Goal: Navigation & Orientation: Understand site structure

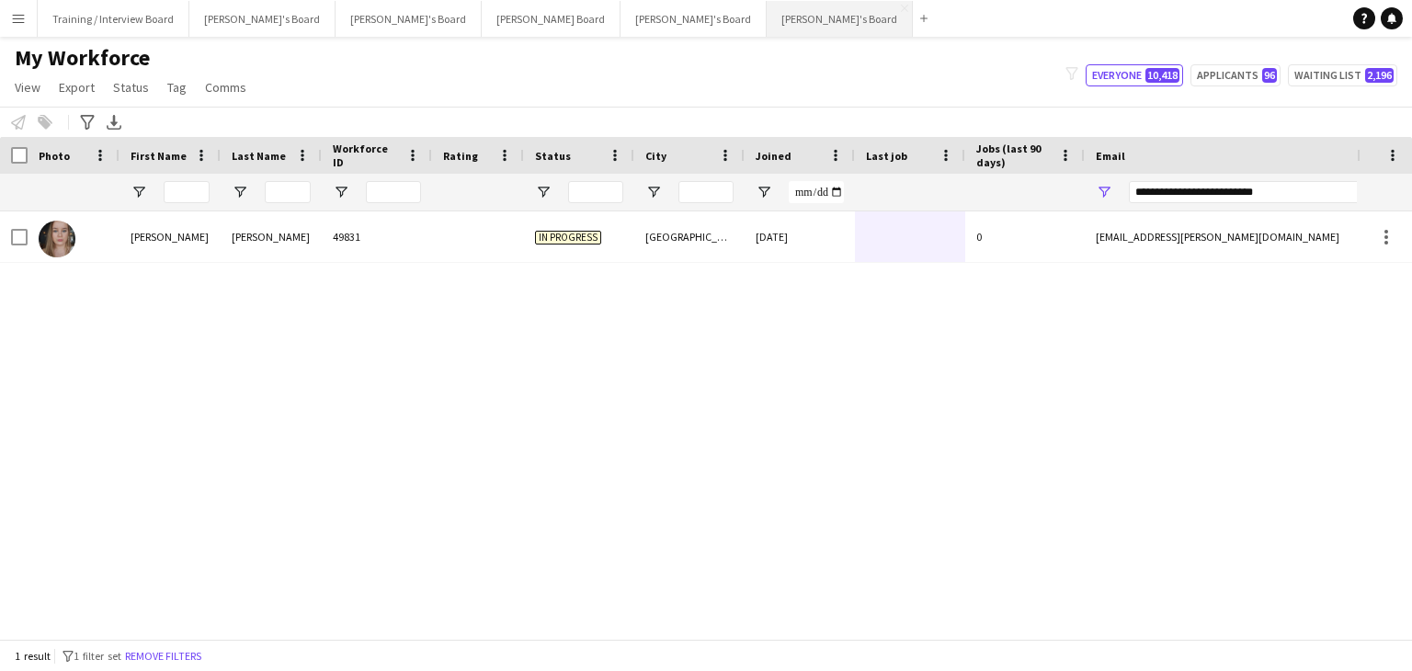
scroll to position [0, 2]
click at [237, 16] on button "[PERSON_NAME]'s Board Close" at bounding box center [262, 19] width 146 height 36
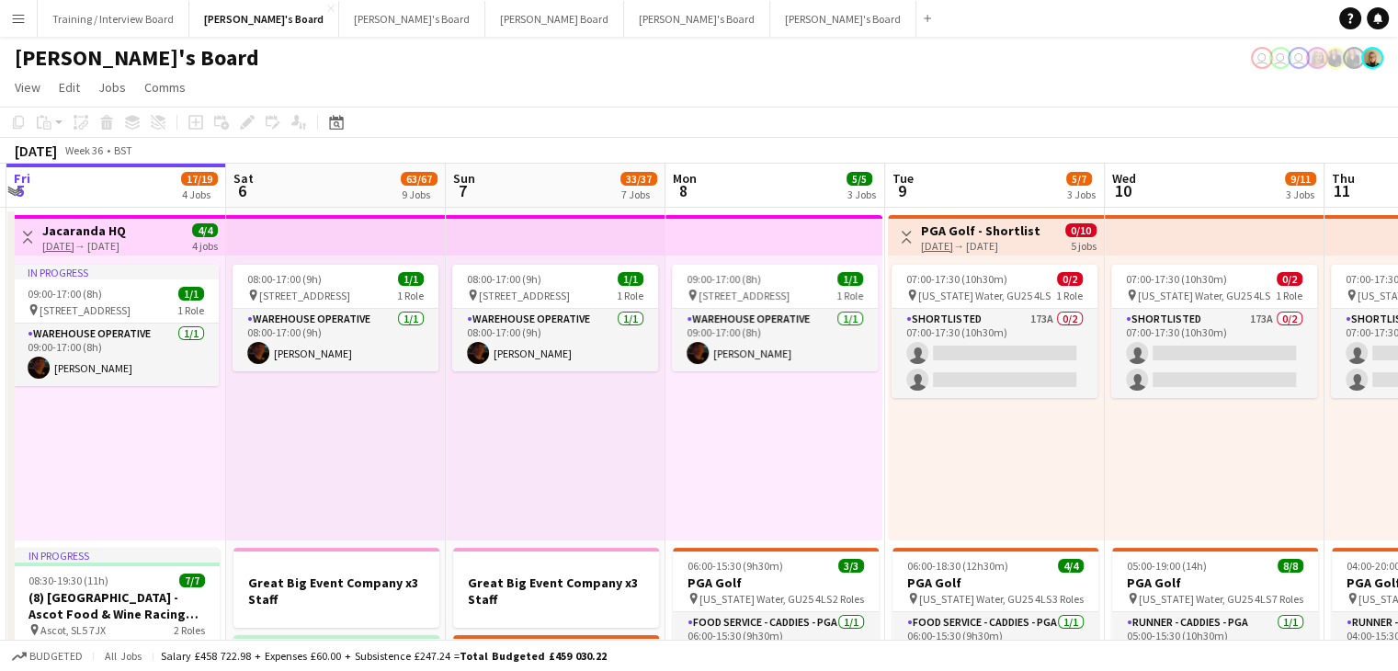
scroll to position [0, 700]
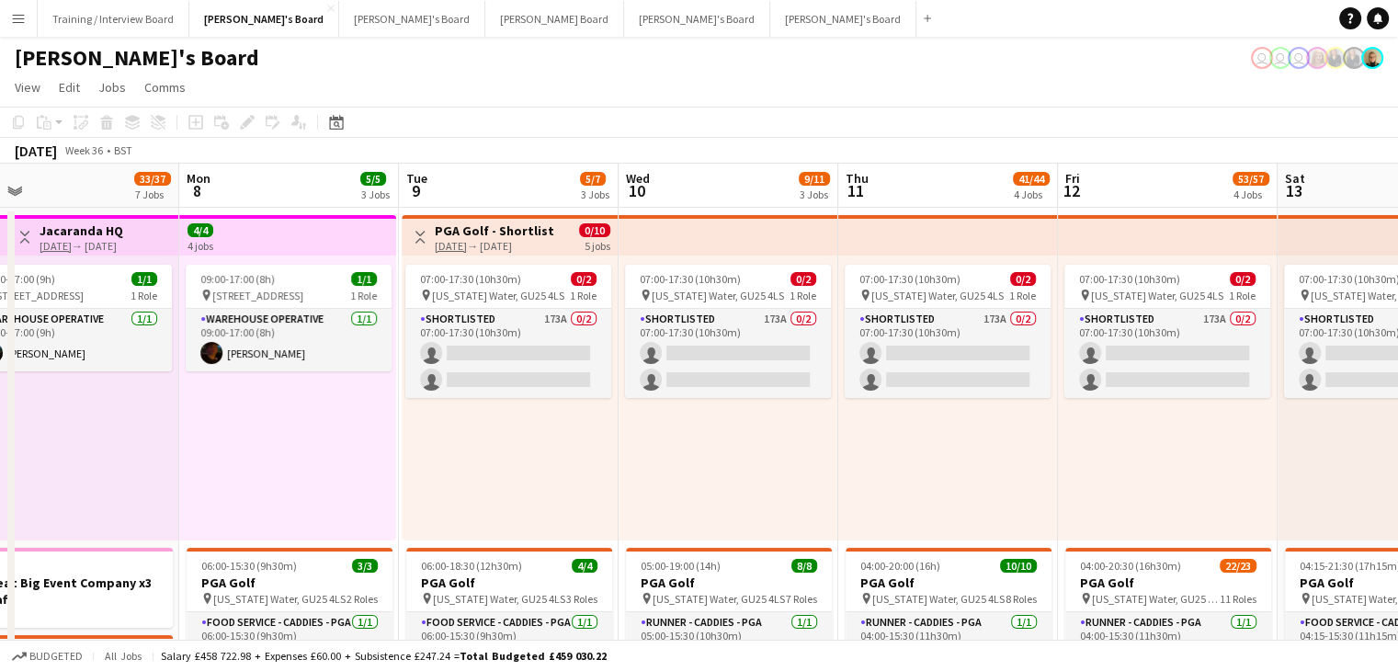
drag, startPoint x: 1209, startPoint y: 186, endPoint x: 509, endPoint y: 191, distance: 699.7
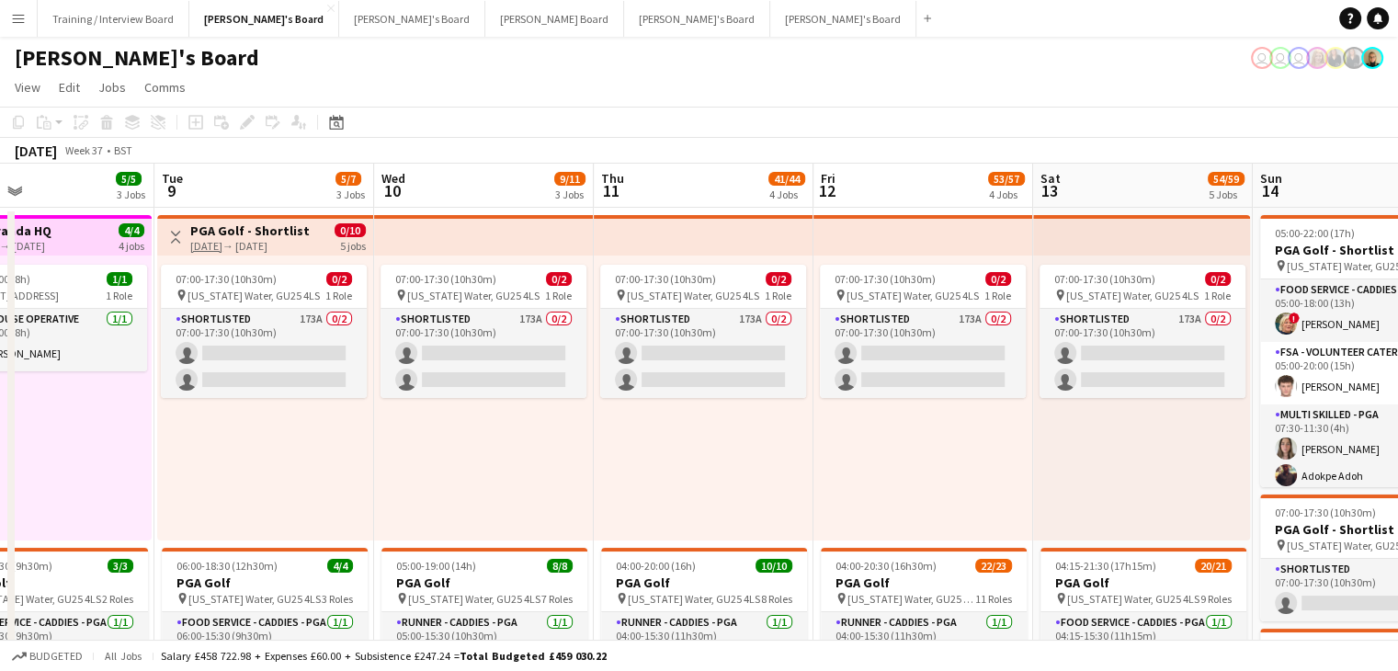
drag, startPoint x: 1137, startPoint y: 188, endPoint x: 890, endPoint y: 171, distance: 247.9
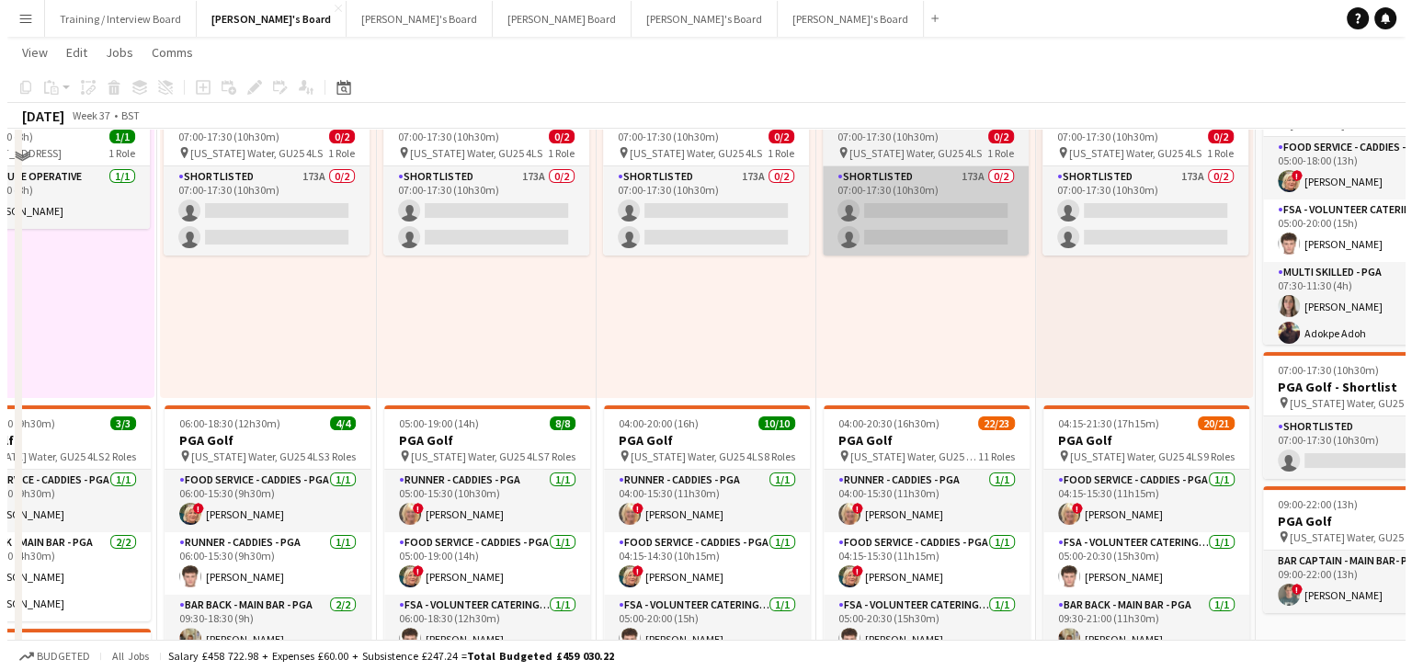
scroll to position [0, 0]
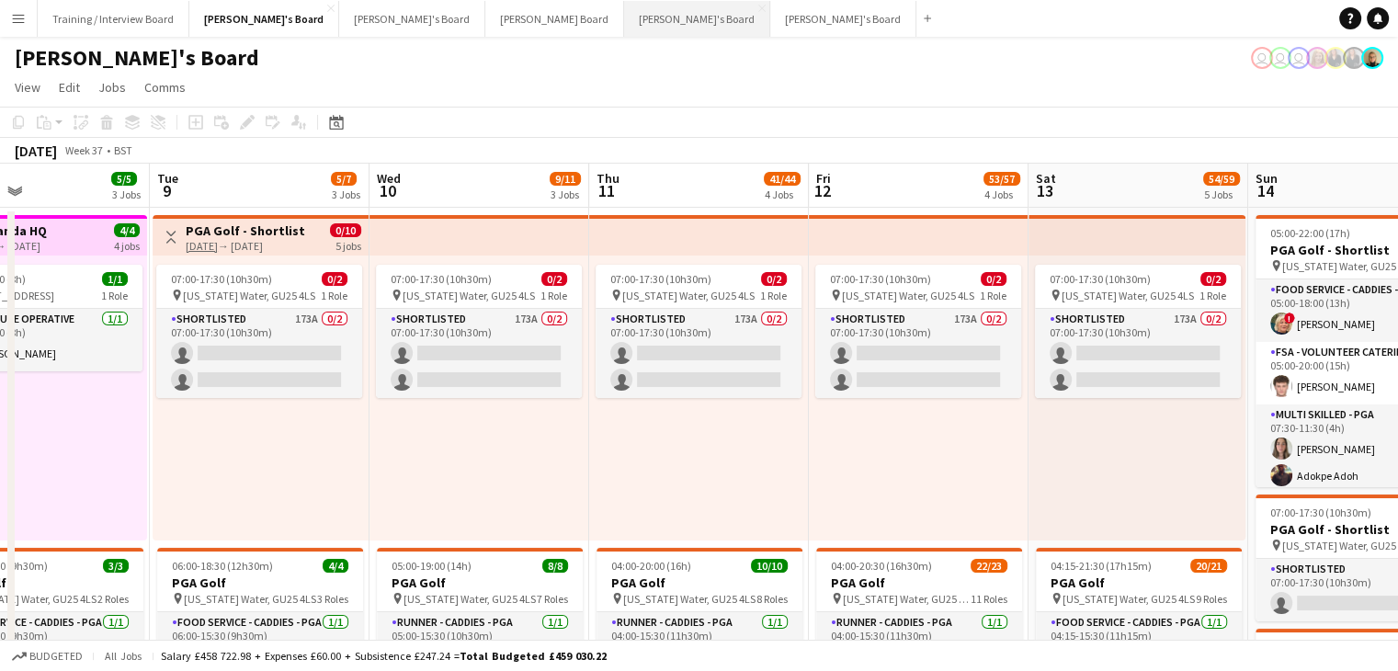
click at [624, 13] on button "[PERSON_NAME]'s Board Close" at bounding box center [697, 19] width 146 height 36
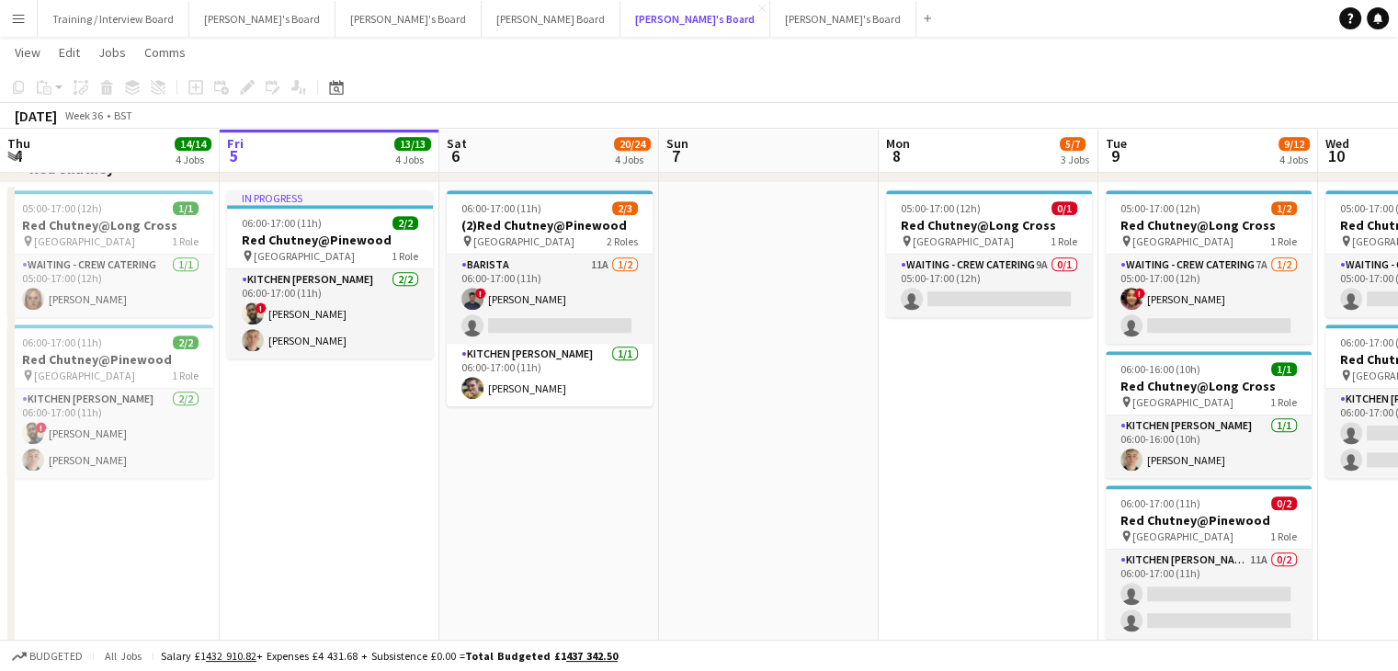
scroll to position [1761, 0]
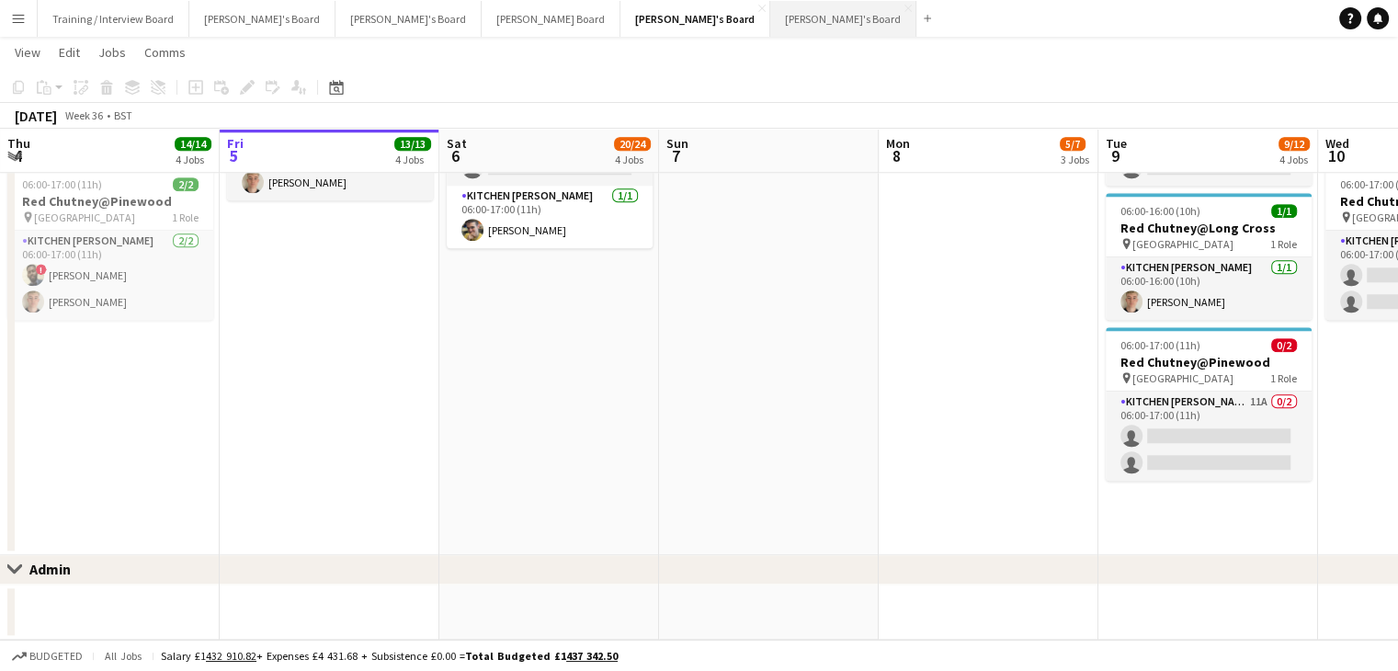
click at [770, 25] on button "[PERSON_NAME]'s Board Close" at bounding box center [843, 19] width 146 height 36
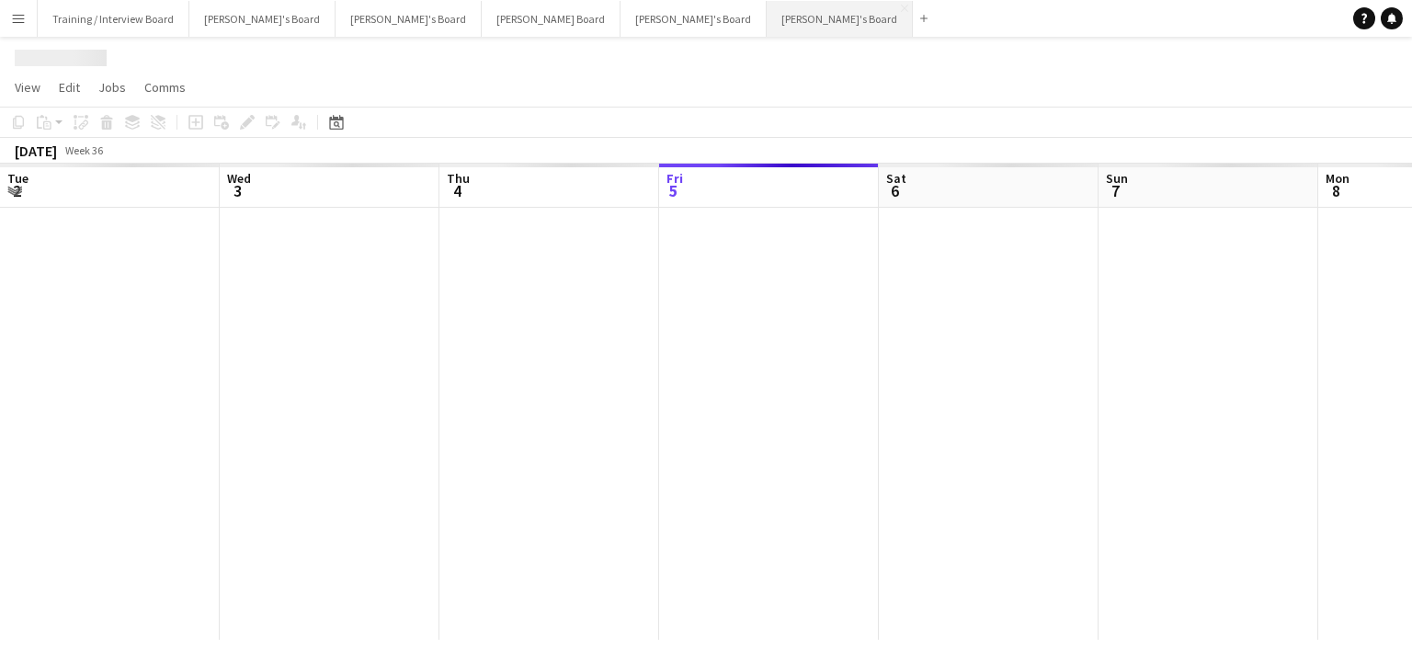
scroll to position [0, 439]
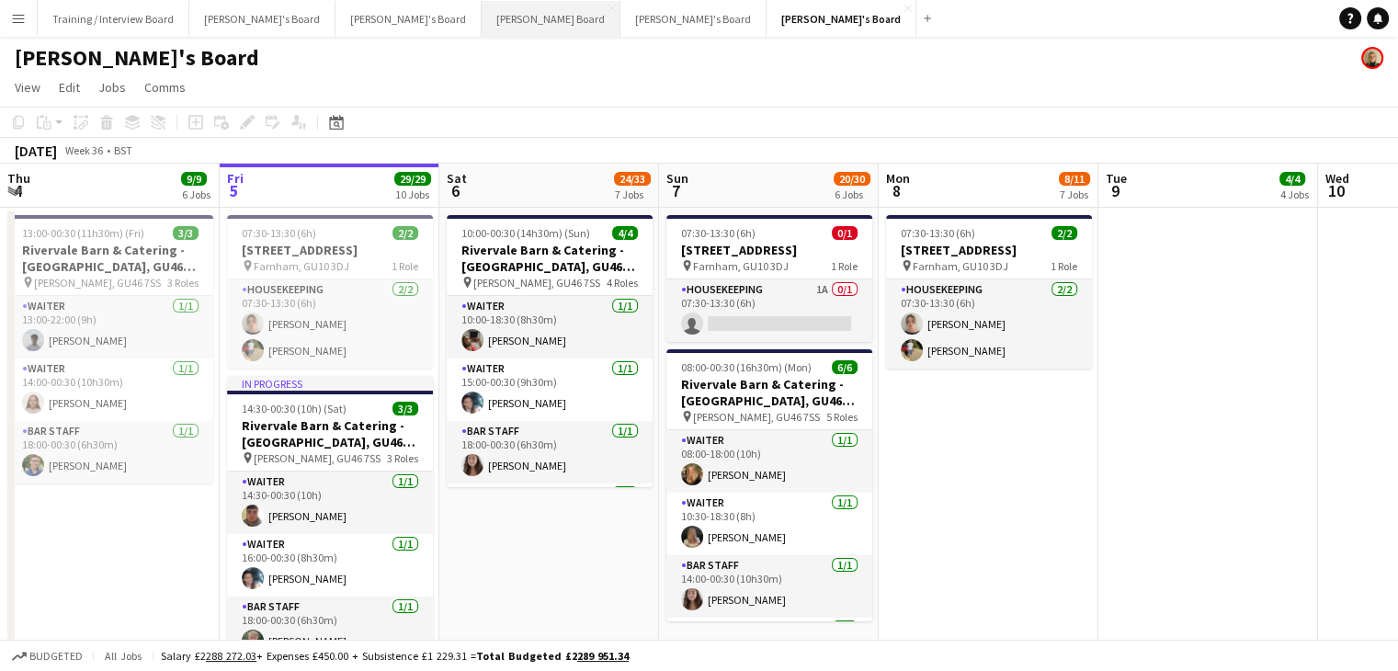
click at [482, 19] on button "[PERSON_NAME] Board Close" at bounding box center [551, 19] width 139 height 36
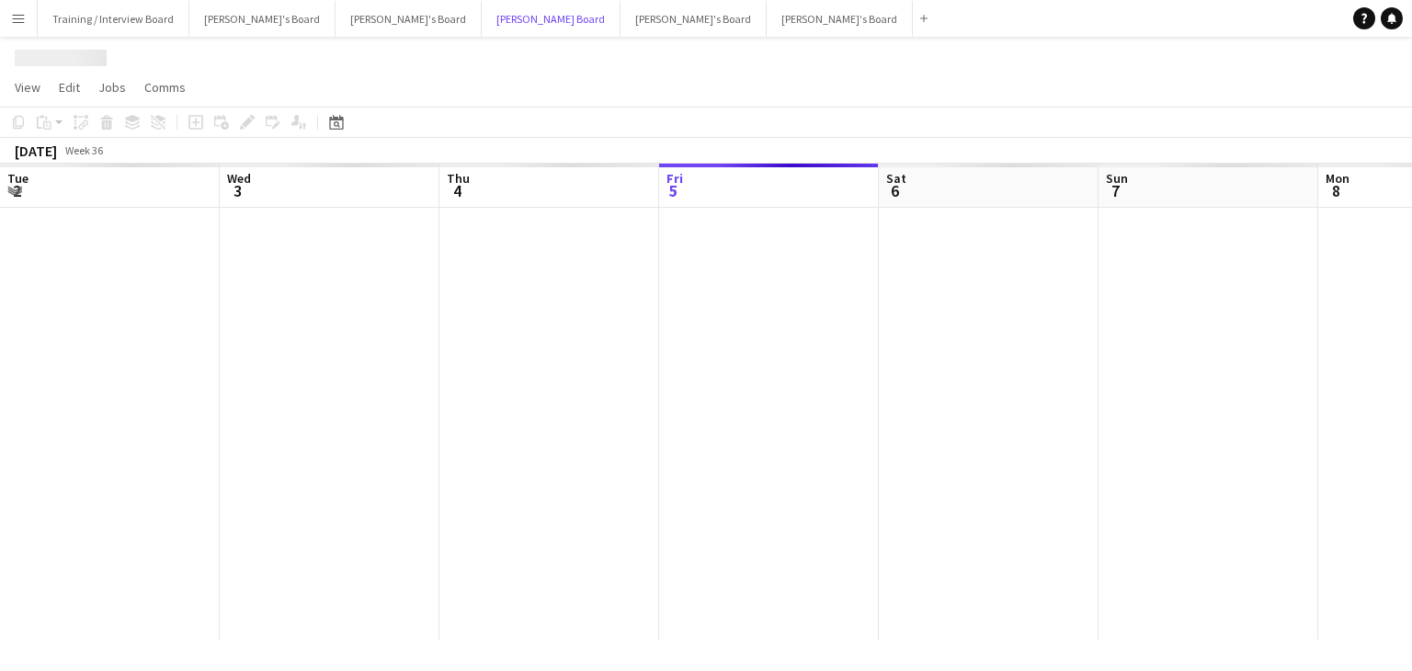
scroll to position [0, 439]
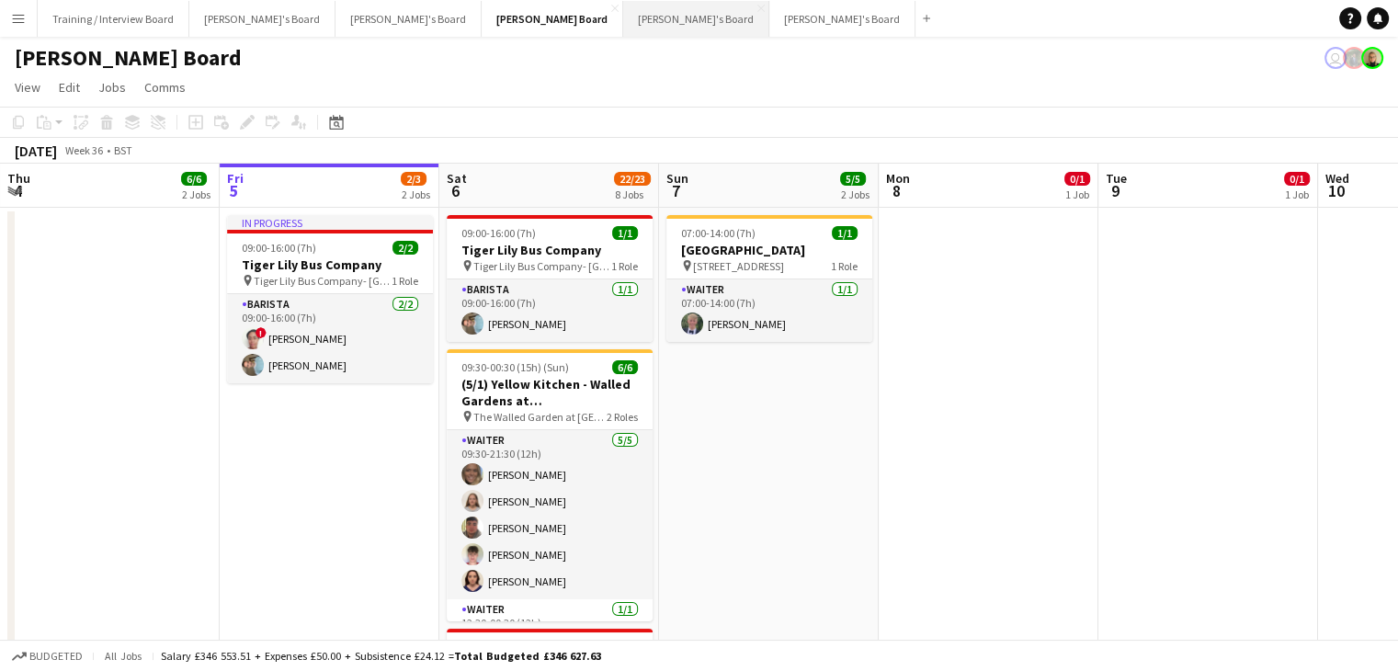
click at [623, 17] on button "[PERSON_NAME]'s Board Close" at bounding box center [696, 19] width 146 height 36
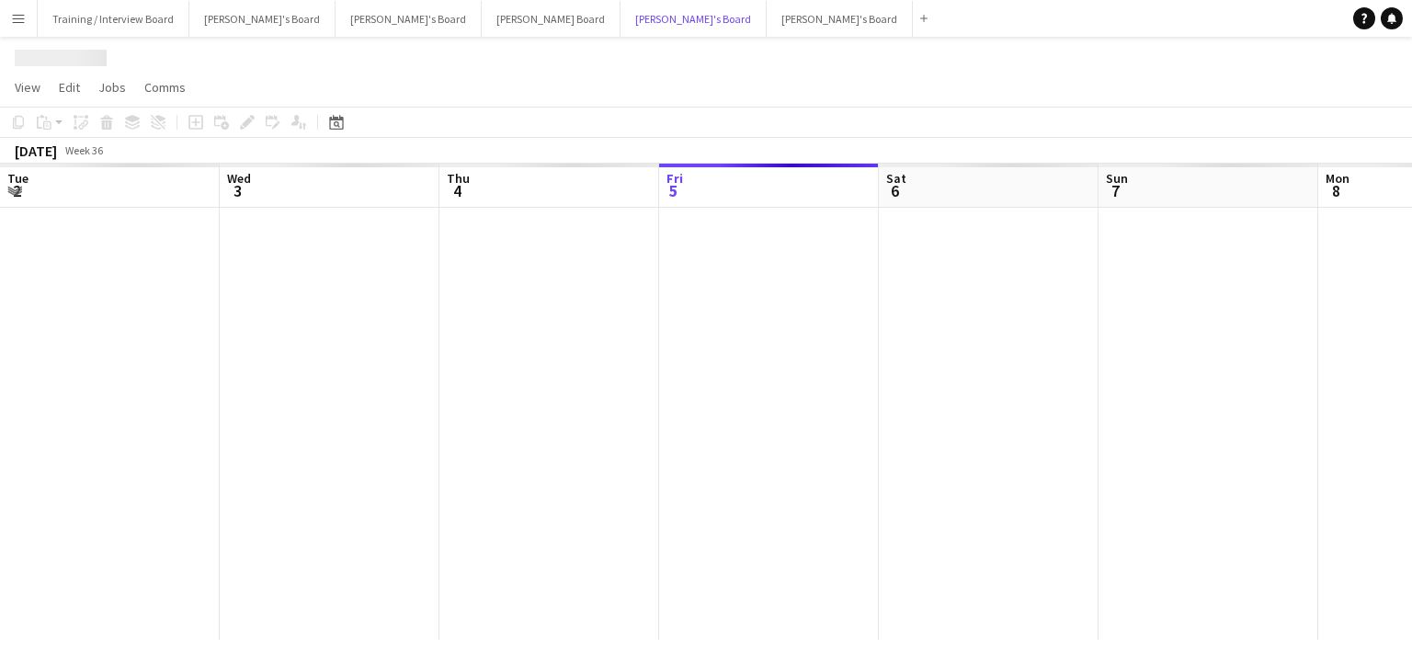
scroll to position [0, 439]
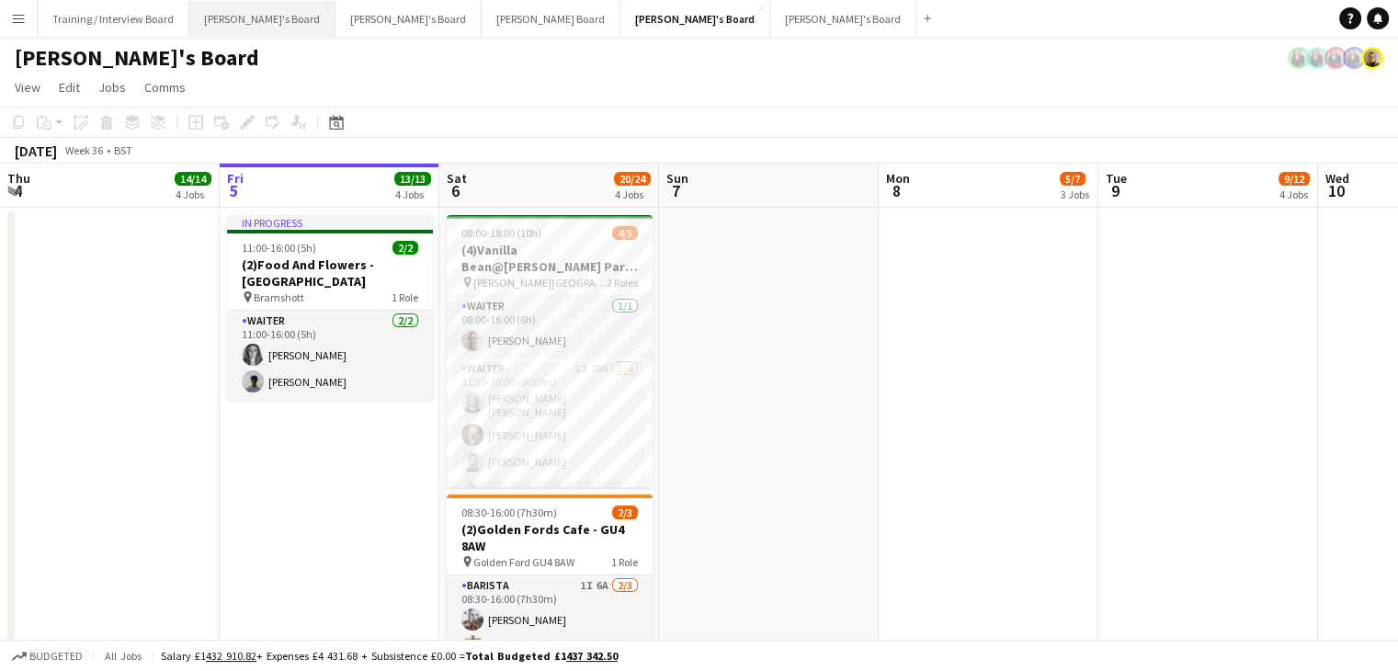
click at [216, 19] on button "[PERSON_NAME]'s Board Close" at bounding box center [262, 19] width 146 height 36
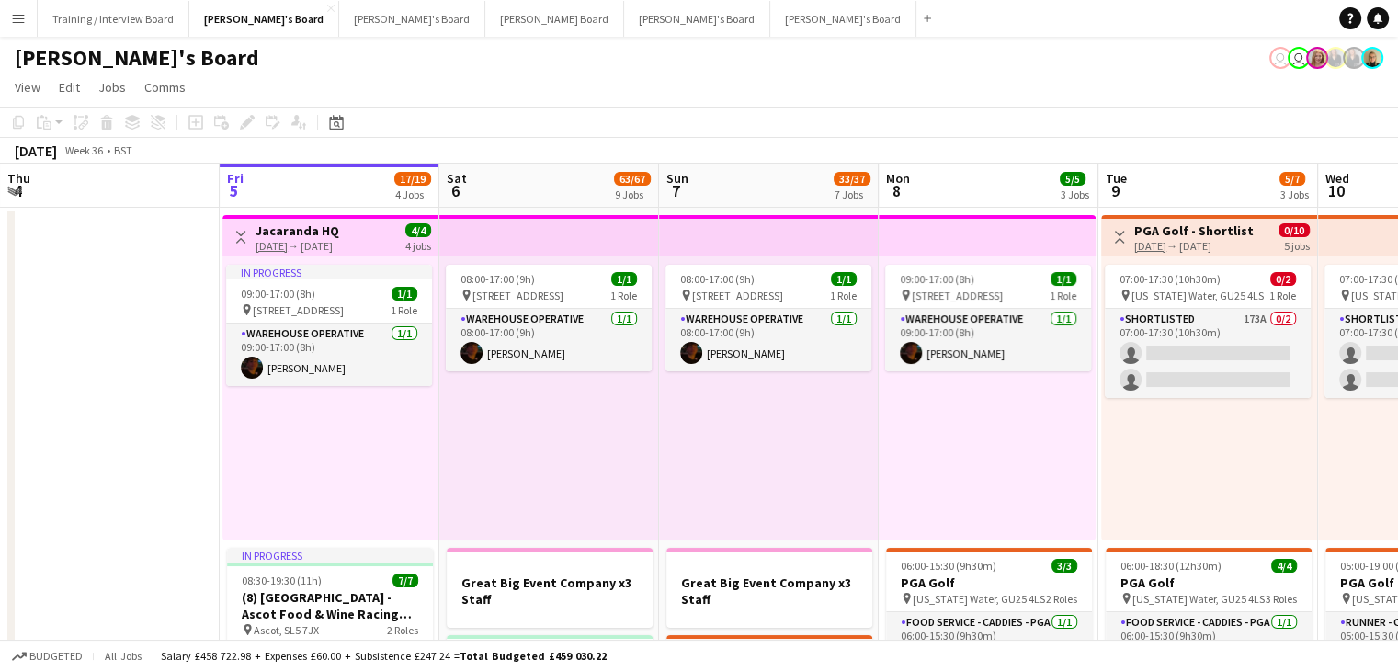
scroll to position [0, 441]
click at [907, 230] on app-top-bar at bounding box center [985, 235] width 217 height 40
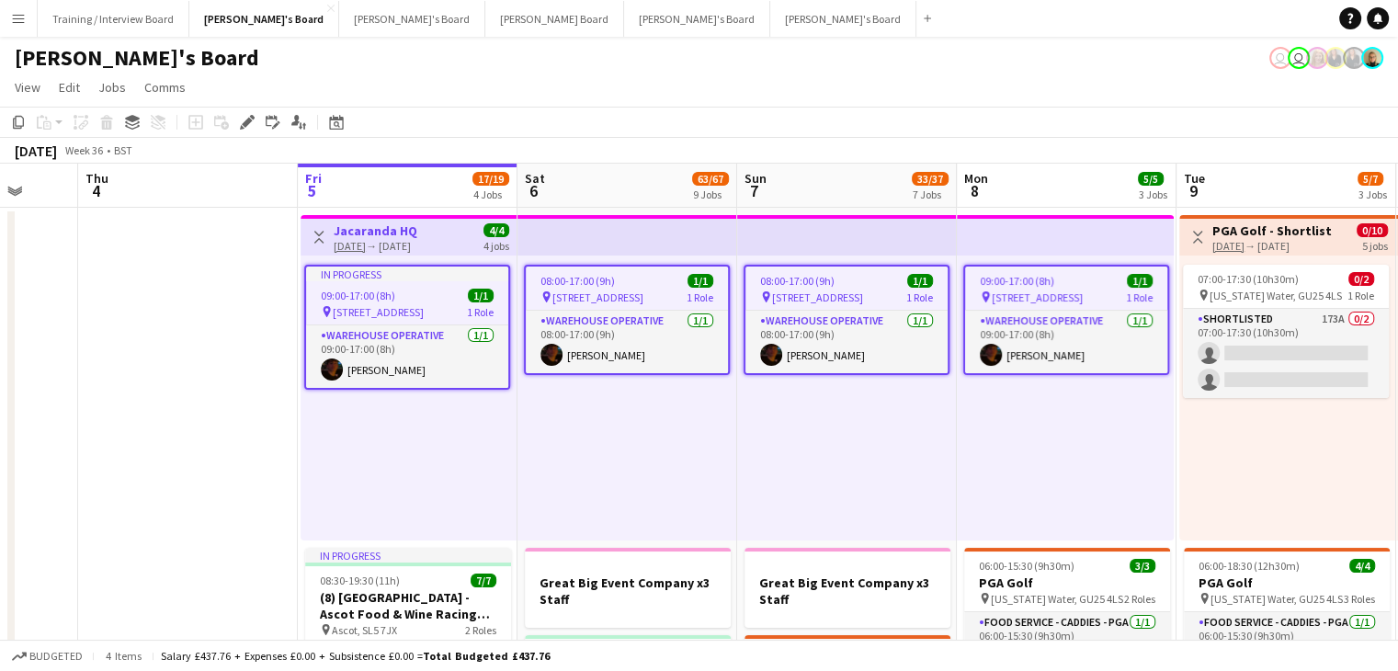
scroll to position [0, 544]
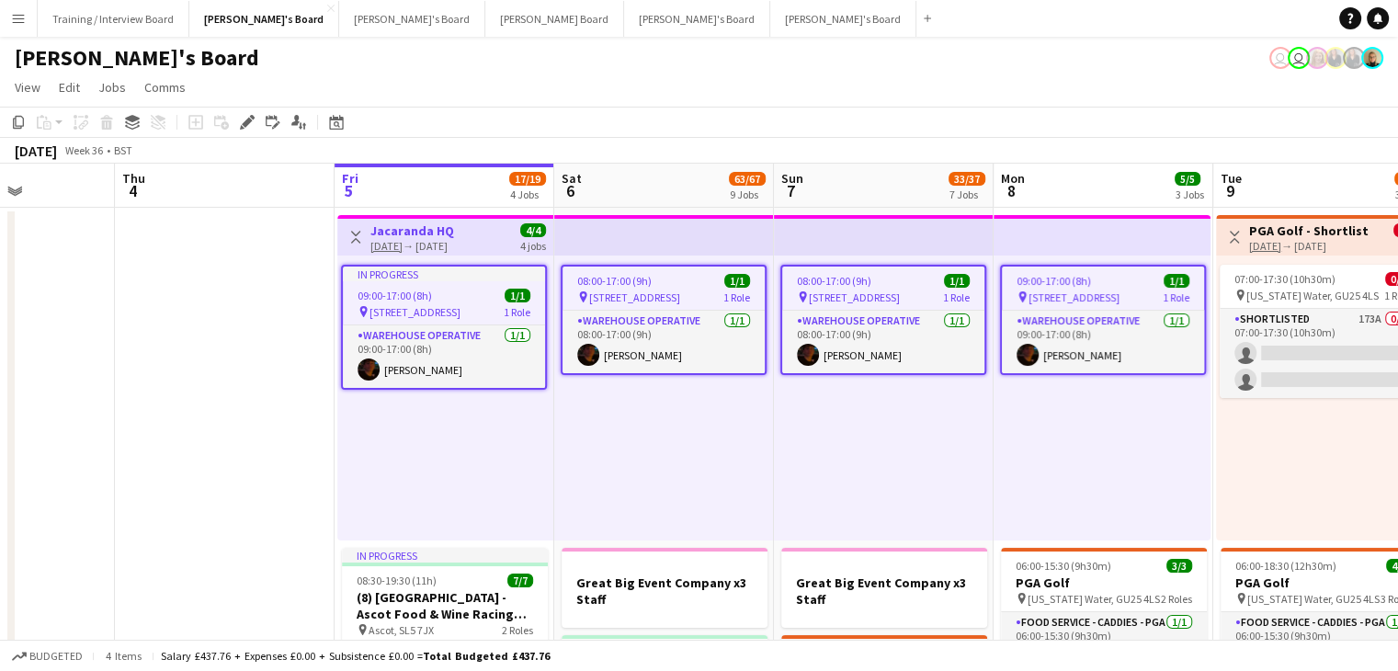
click at [699, 101] on app-page-menu "View Day view expanded Day view collapsed Month view Date picker Jump to [DATE]…" at bounding box center [699, 89] width 1398 height 35
